Goal: Task Accomplishment & Management: Use online tool/utility

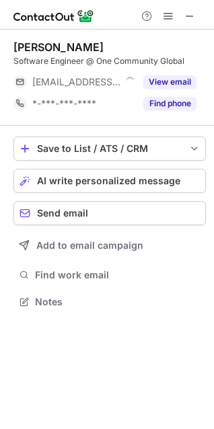
scroll to position [7, 7]
click at [200, 147] on button "Save to List / ATS / CRM" at bounding box center [109, 148] width 192 height 24
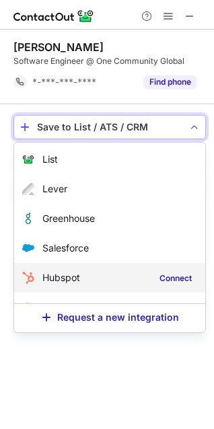
scroll to position [0, 0]
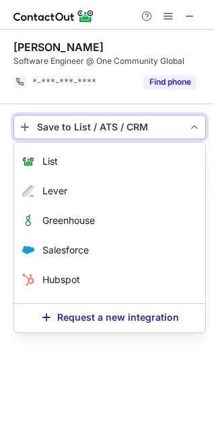
click at [195, 131] on span "save-profile-one-click" at bounding box center [194, 127] width 11 height 11
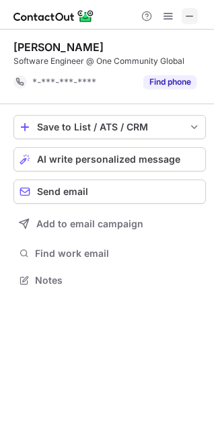
click at [190, 14] on span at bounding box center [189, 16] width 11 height 11
